Goal: Task Accomplishment & Management: Manage account settings

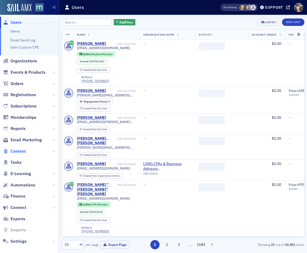
click at [22, 149] on span "Content" at bounding box center [18, 151] width 15 height 6
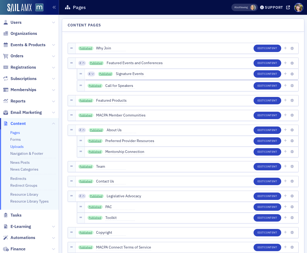
click at [20, 146] on link "Uploads" at bounding box center [16, 146] width 13 height 5
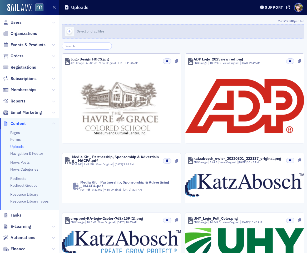
click at [71, 31] on icon "button" at bounding box center [69, 31] width 5 height 5
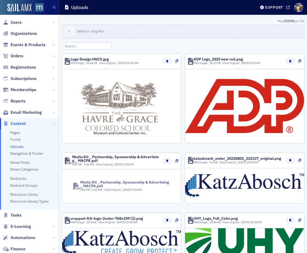
click at [289, 6] on icon at bounding box center [289, 8] width 4 height 4
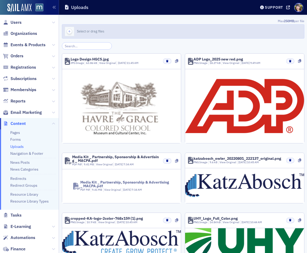
click at [69, 30] on icon "button" at bounding box center [69, 31] width 5 height 5
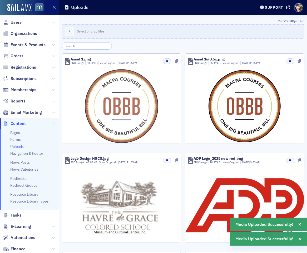
click at [134, 91] on img at bounding box center [122, 106] width 74 height 74
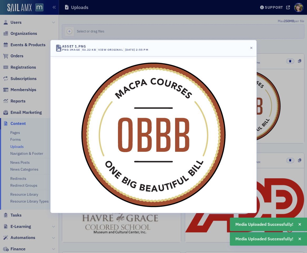
click at [271, 76] on div at bounding box center [153, 126] width 307 height 253
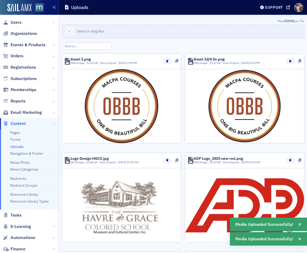
click at [264, 97] on div at bounding box center [153, 126] width 307 height 253
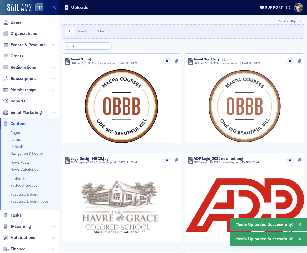
click at [267, 96] on img at bounding box center [245, 106] width 72 height 72
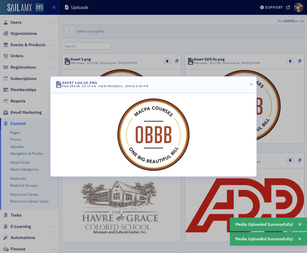
click at [266, 96] on div at bounding box center [153, 126] width 307 height 253
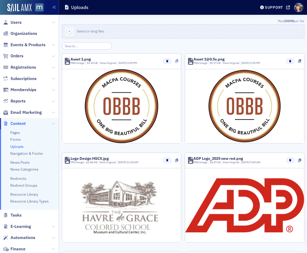
click at [176, 60] on icon at bounding box center [176, 61] width 3 height 4
click at [298, 61] on icon at bounding box center [299, 61] width 3 height 4
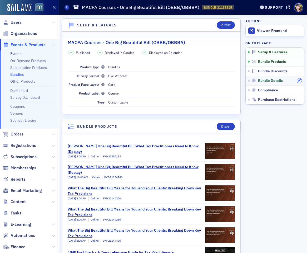
click at [298, 79] on button "button" at bounding box center [299, 80] width 5 height 5
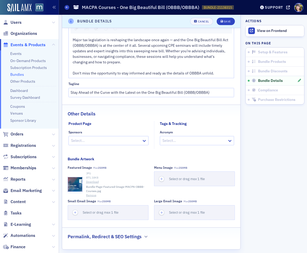
scroll to position [531, 0]
click at [90, 194] on button "Remove" at bounding box center [91, 194] width 10 height 4
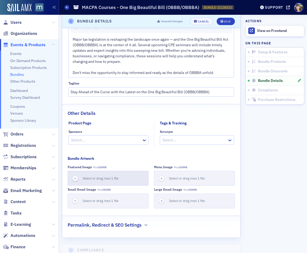
click at [75, 179] on icon "button" at bounding box center [75, 178] width 5 height 5
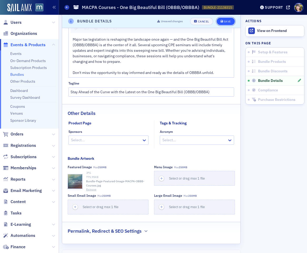
click at [229, 21] on div "Save" at bounding box center [227, 21] width 7 height 3
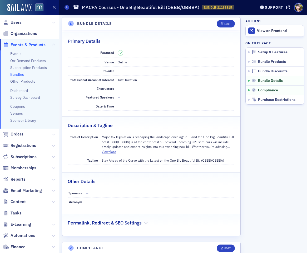
scroll to position [334, 0]
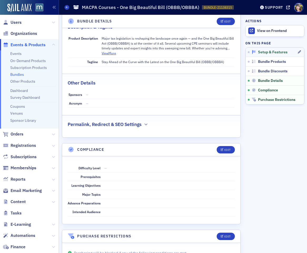
click at [289, 54] on div "Setup & Features" at bounding box center [275, 52] width 46 height 5
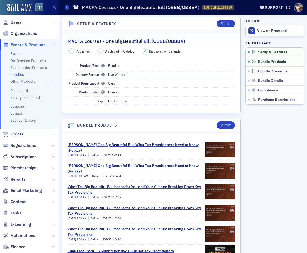
scroll to position [1, 0]
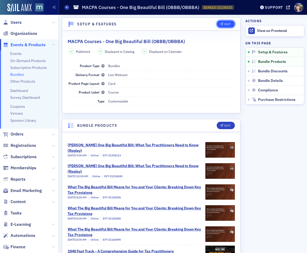
click at [224, 23] on icon "button" at bounding box center [222, 24] width 3 height 3
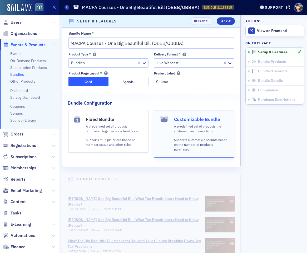
scroll to position [19, 0]
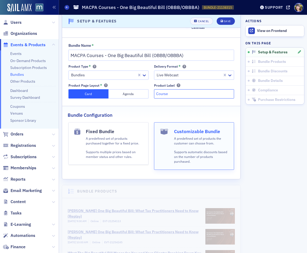
click at [176, 94] on input "Course" at bounding box center [194, 93] width 80 height 9
click at [206, 21] on div "Cancel" at bounding box center [203, 21] width 11 height 3
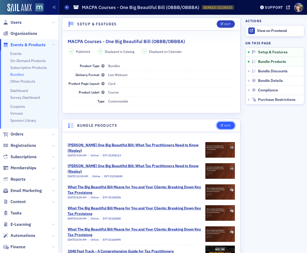
click at [222, 122] on button "Edit" at bounding box center [226, 125] width 18 height 7
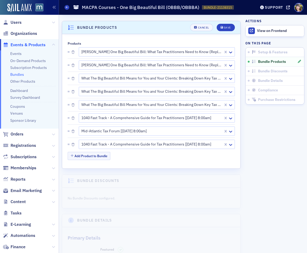
scroll to position [102, 0]
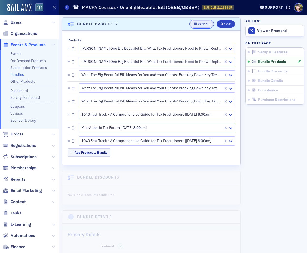
click at [199, 22] on button "Cancel" at bounding box center [201, 23] width 23 height 7
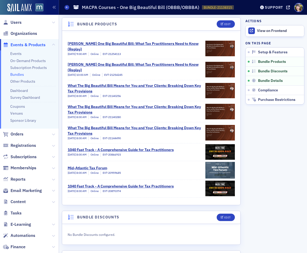
scroll to position [142, 0]
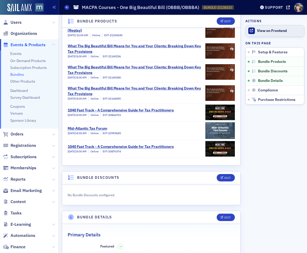
click at [269, 30] on div "View on Frontend" at bounding box center [279, 30] width 44 height 5
